Goal: Information Seeking & Learning: Learn about a topic

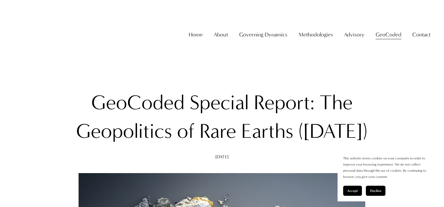
click at [355, 188] on button "Accept" at bounding box center [352, 191] width 19 height 10
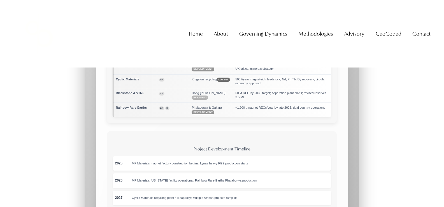
scroll to position [3582, 0]
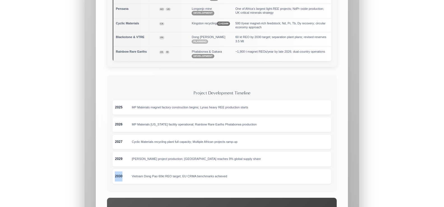
drag, startPoint x: 113, startPoint y: 144, endPoint x: 124, endPoint y: 144, distance: 11.2
click at [124, 169] on div "2030 [GEOGRAPHIC_DATA] Dong Pao 60kt REO target; EU CRMA benchmarks achieved" at bounding box center [222, 176] width 218 height 15
click at [124, 171] on div "2030" at bounding box center [123, 176] width 17 height 10
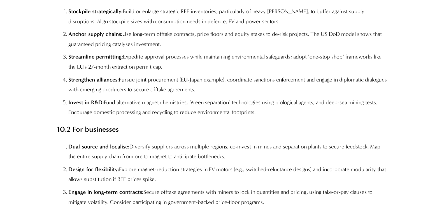
scroll to position [5709, 0]
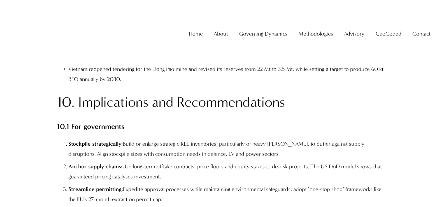
scroll to position [5360, 0]
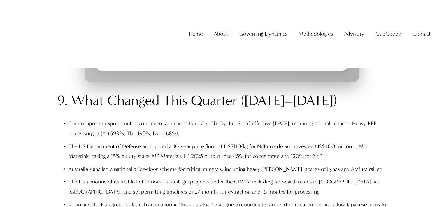
drag, startPoint x: 359, startPoint y: 15, endPoint x: 435, endPoint y: 23, distance: 76.6
click at [435, 23] on div "Skip to Content Home About About The Firm" at bounding box center [222, 33] width 444 height 67
drag, startPoint x: 393, startPoint y: 13, endPoint x: 412, endPoint y: 28, distance: 23.8
click at [412, 28] on div "Home About About The Firm [PERSON_NAME] Governing Dynamics" at bounding box center [221, 33] width 417 height 51
click at [404, 28] on div "Home About About The Firm [PERSON_NAME] Governing Dynamics" at bounding box center [221, 33] width 417 height 51
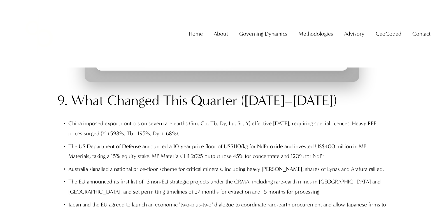
drag, startPoint x: 402, startPoint y: 1, endPoint x: 395, endPoint y: 77, distance: 76.4
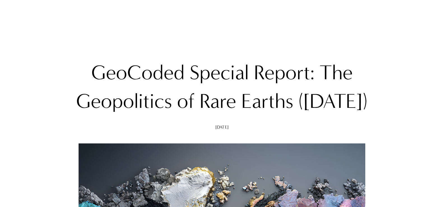
scroll to position [0, 0]
